Goal: Transaction & Acquisition: Purchase product/service

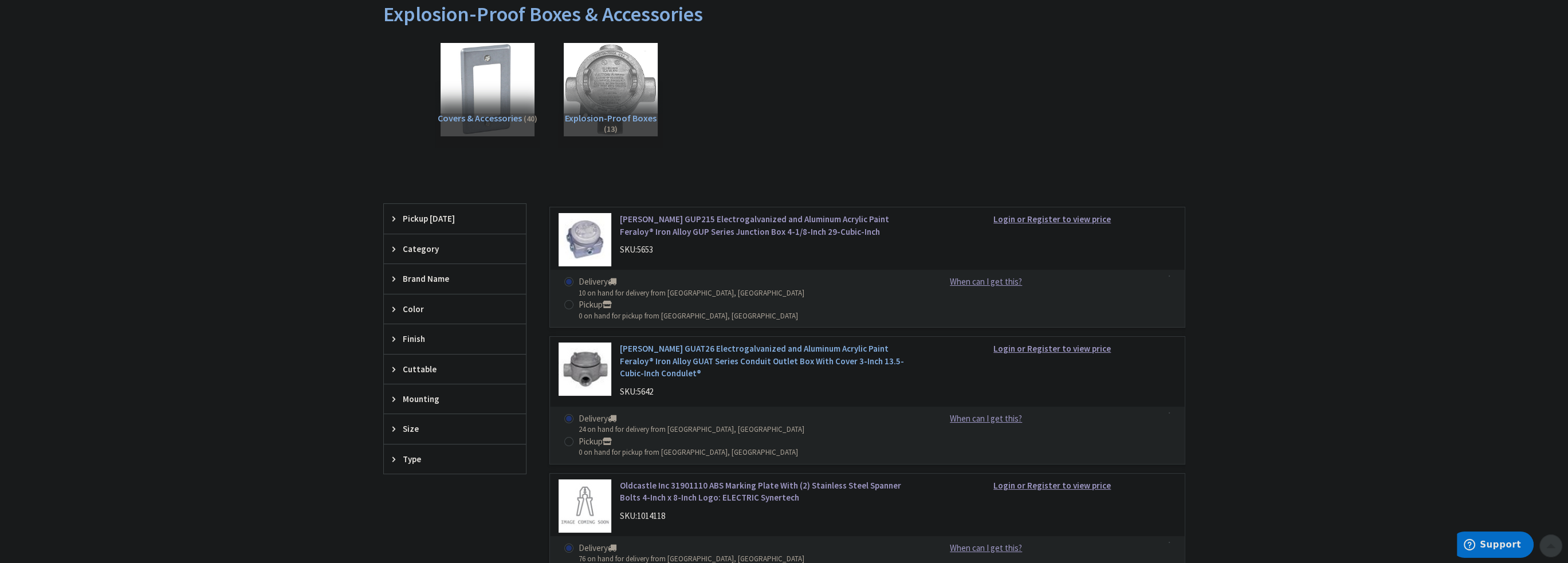
scroll to position [287, 0]
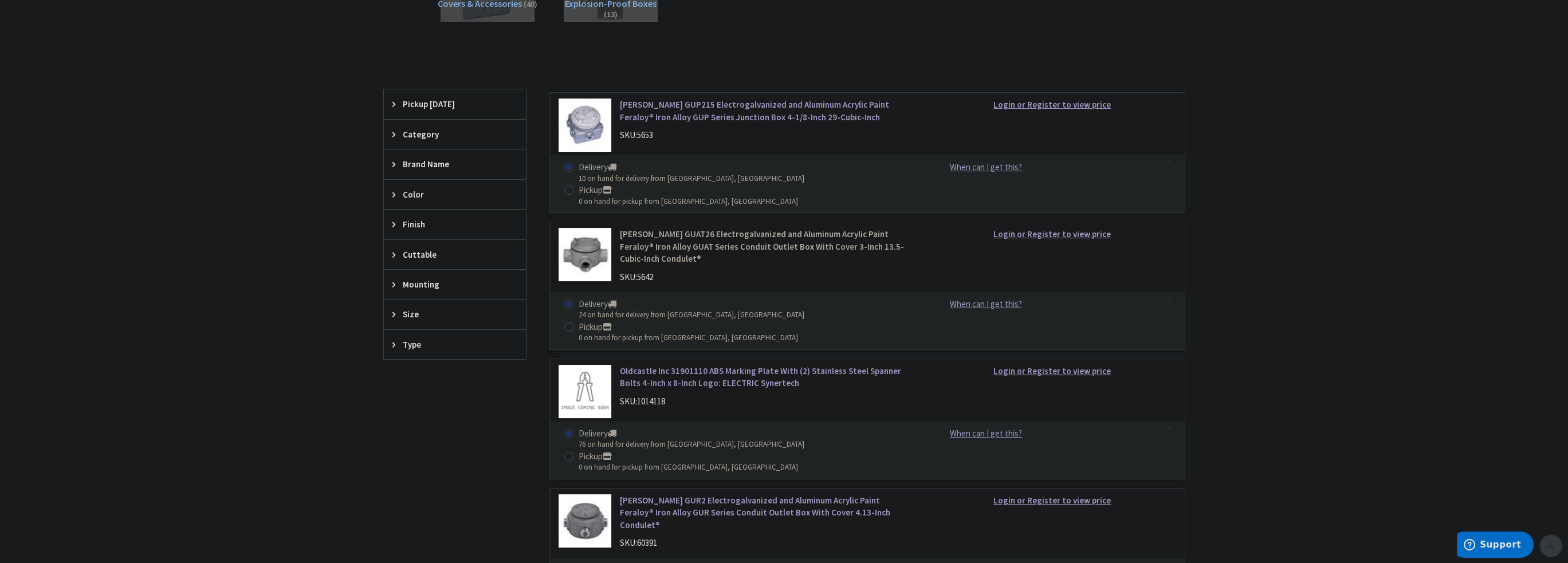
click at [672, 228] on link "[PERSON_NAME] GUAT26 Electrogalvanized and Aluminum Acrylic Paint Feraloy® Iron…" at bounding box center [766, 246] width 292 height 37
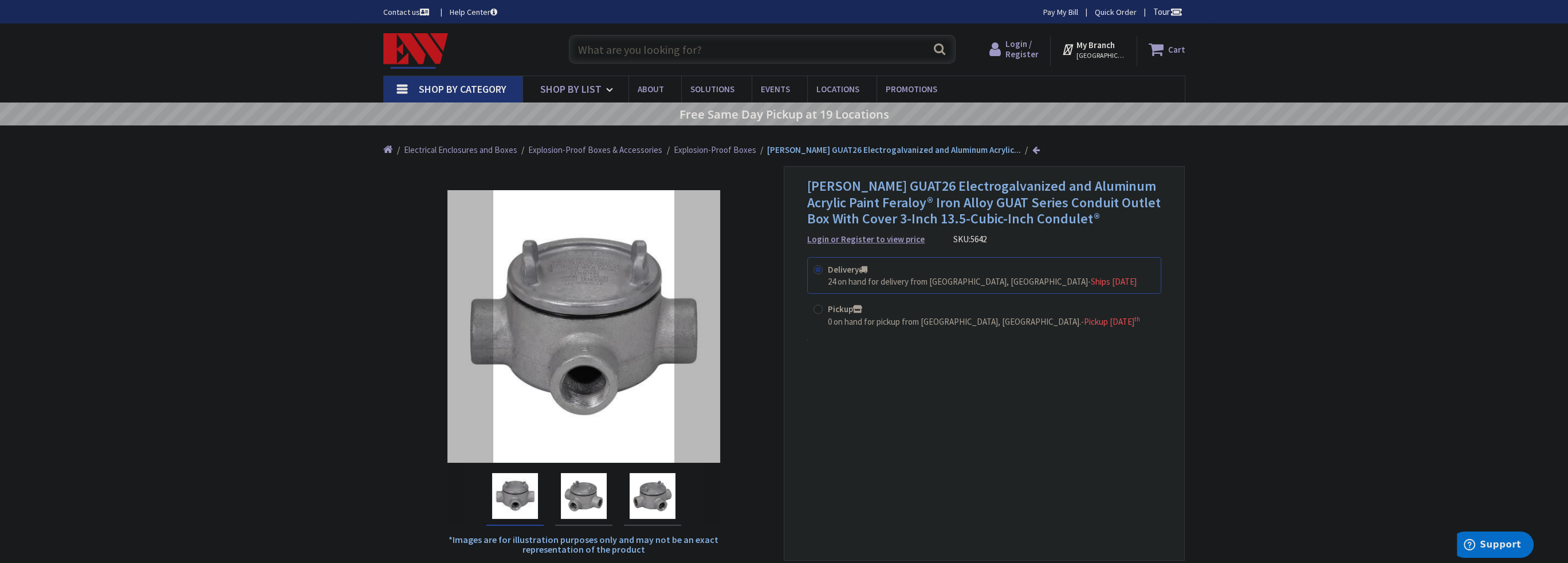
click at [583, 503] on img "Crouse-Hinds GUAT26 Electrogalvanized and Aluminum Acrylic Paint Feraloy® Iron …" at bounding box center [584, 496] width 46 height 46
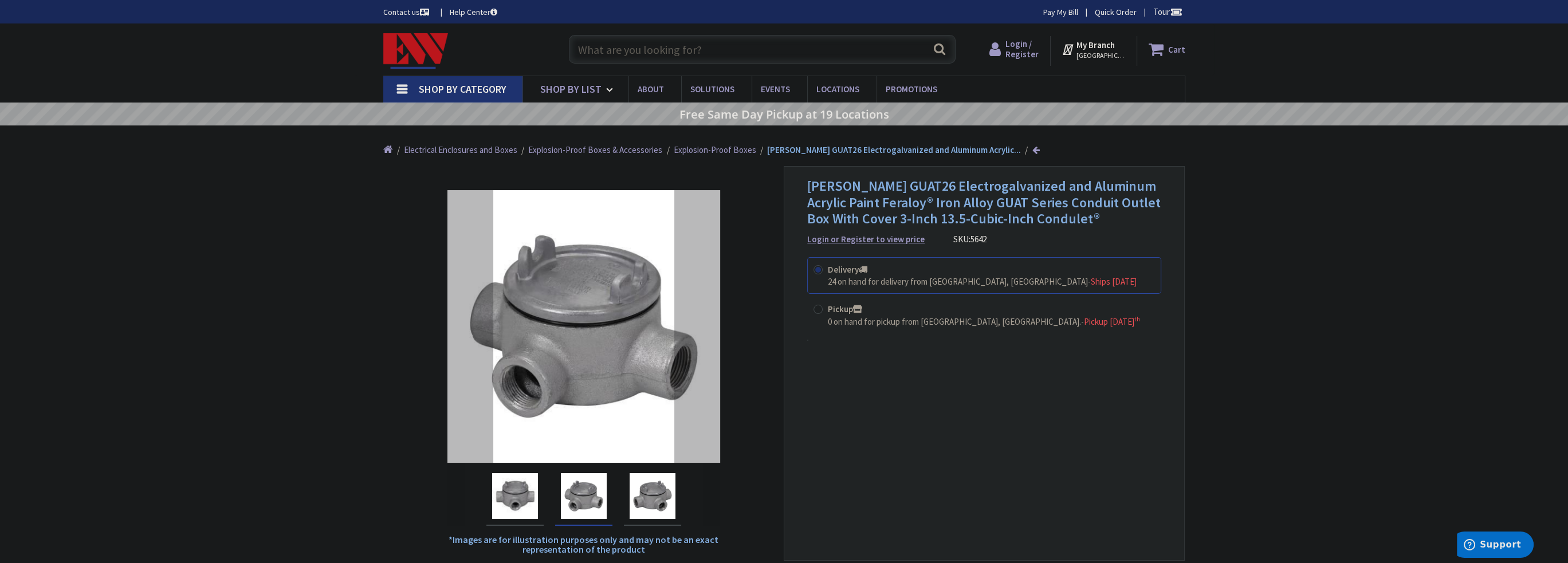
click at [647, 490] on img "Crouse-Hinds GUAT26 Electrogalvanized and Aluminum Acrylic Paint Feraloy® Iron …" at bounding box center [653, 496] width 46 height 46
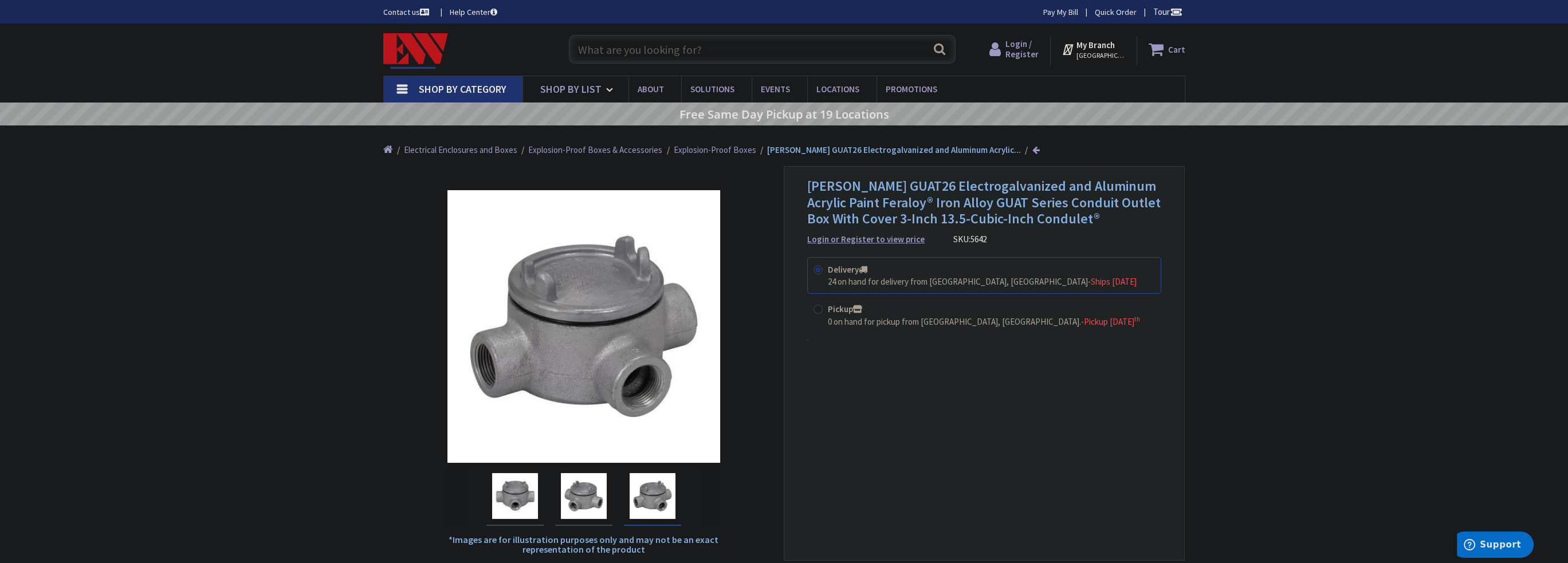
click at [905, 187] on span "[PERSON_NAME] GUAT26 Electrogalvanized and Aluminum Acrylic Paint Feraloy® Iron…" at bounding box center [984, 202] width 353 height 51
